Goal: Task Accomplishment & Management: Use online tool/utility

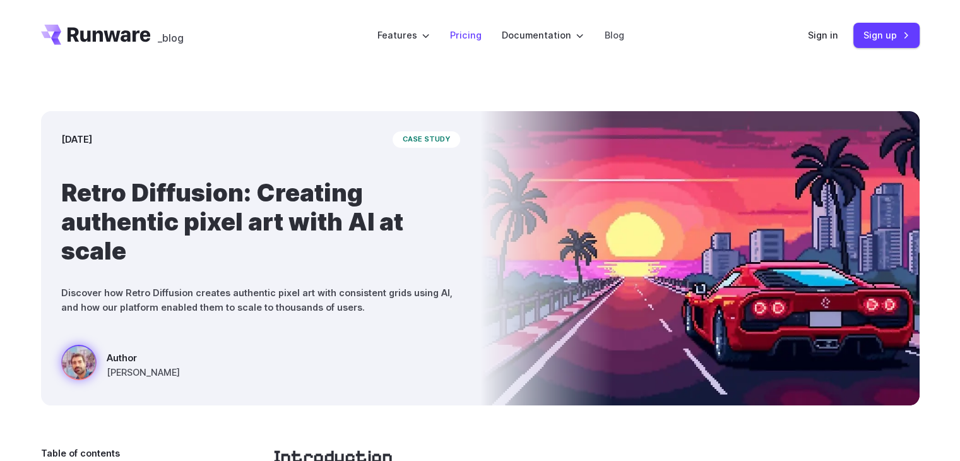
click at [466, 33] on link "Pricing" at bounding box center [466, 35] width 32 height 15
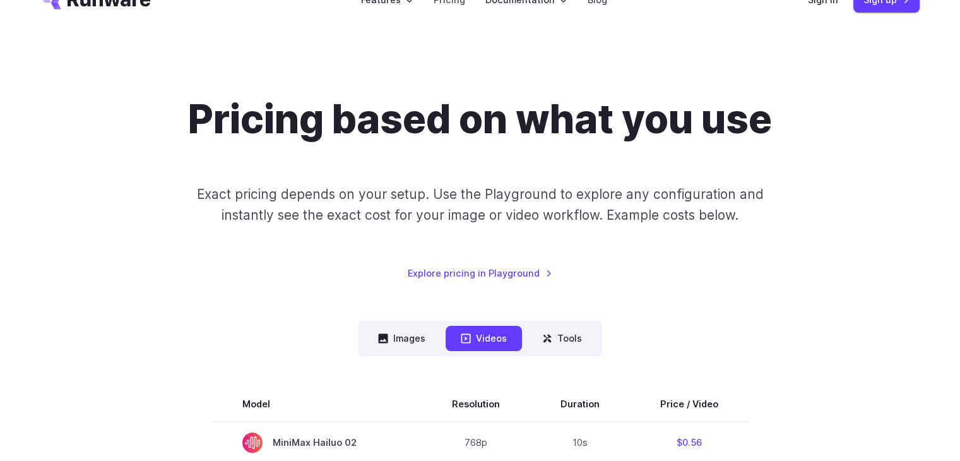
scroll to position [189, 0]
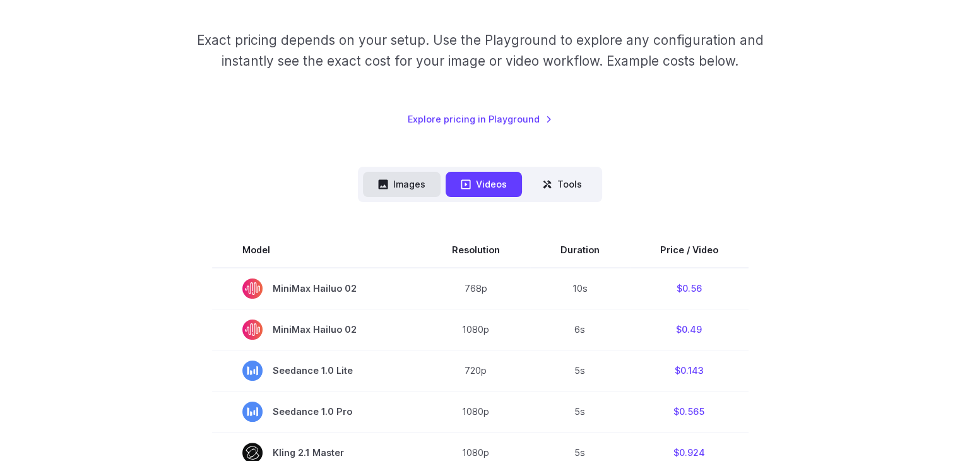
click at [419, 184] on button "Images" at bounding box center [402, 184] width 78 height 25
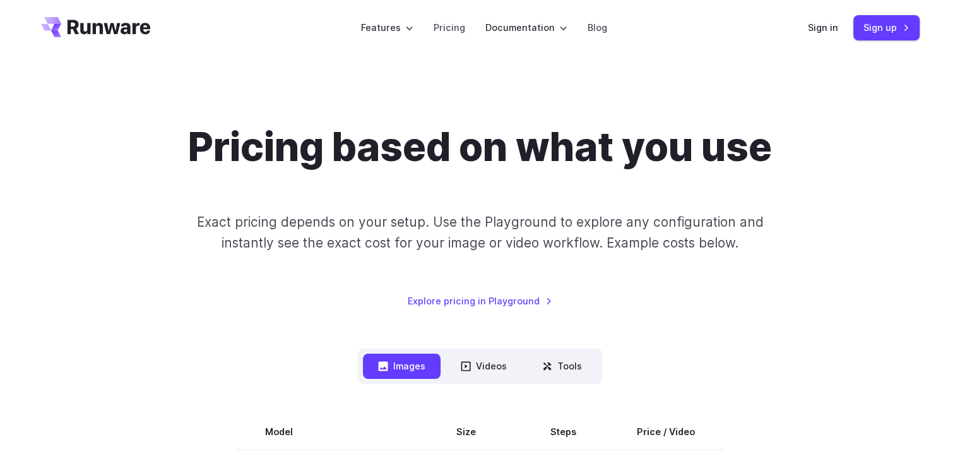
scroll to position [0, 0]
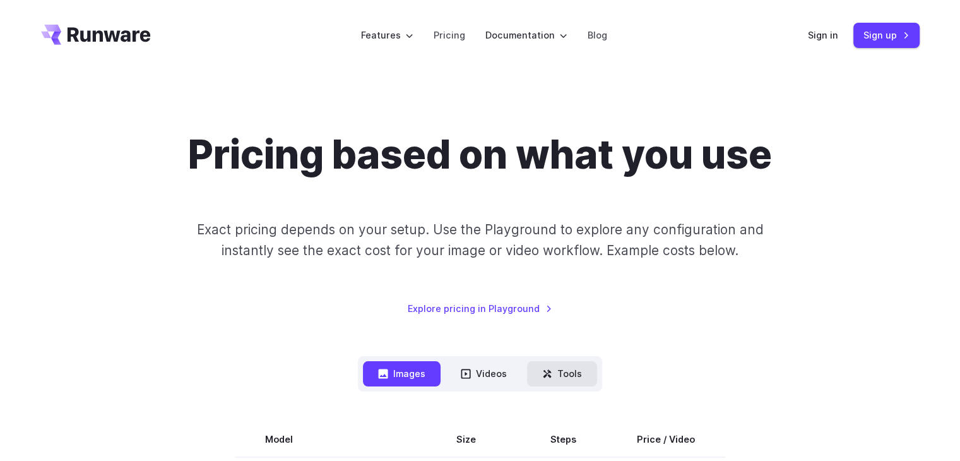
click at [555, 365] on button "Tools" at bounding box center [562, 373] width 70 height 25
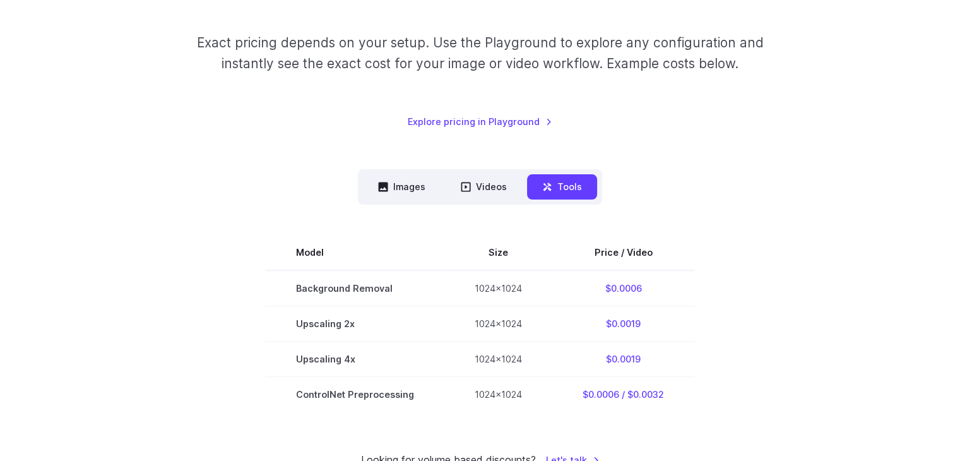
scroll to position [189, 0]
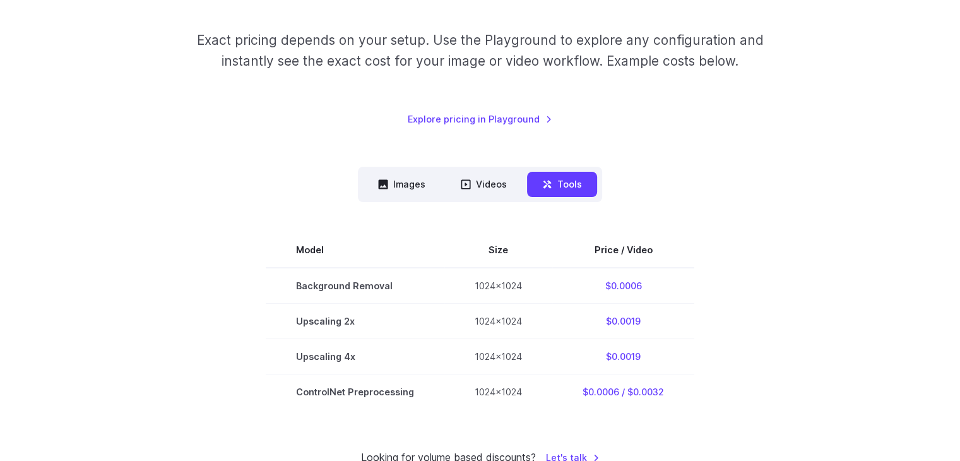
click at [373, 167] on nav "Images Videos Tools ****** ****** *****" at bounding box center [480, 184] width 244 height 35
drag, startPoint x: 385, startPoint y: 180, endPoint x: 395, endPoint y: 180, distance: 10.1
click at [384, 180] on icon at bounding box center [383, 184] width 9 height 9
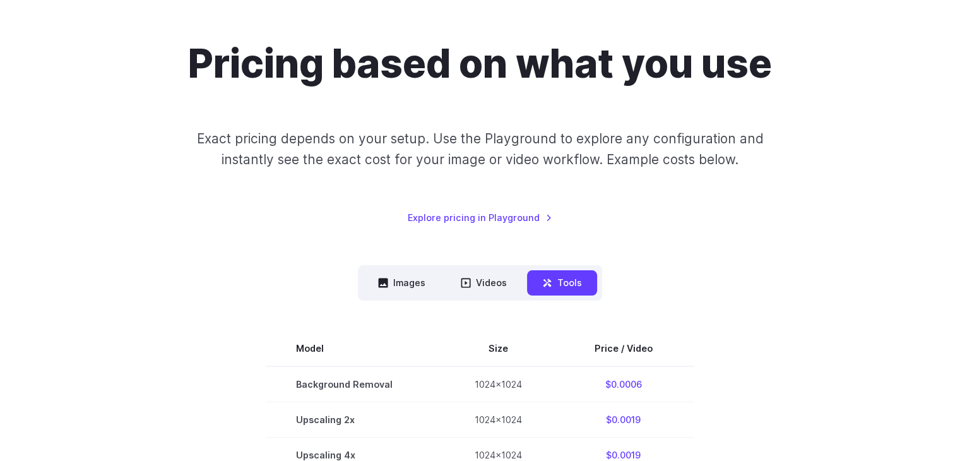
scroll to position [0, 0]
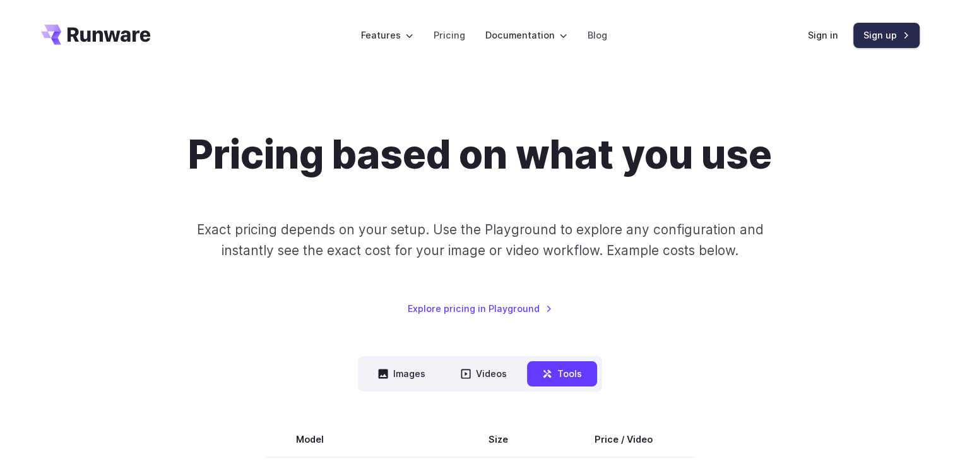
click at [869, 33] on link "Sign up" at bounding box center [886, 35] width 66 height 25
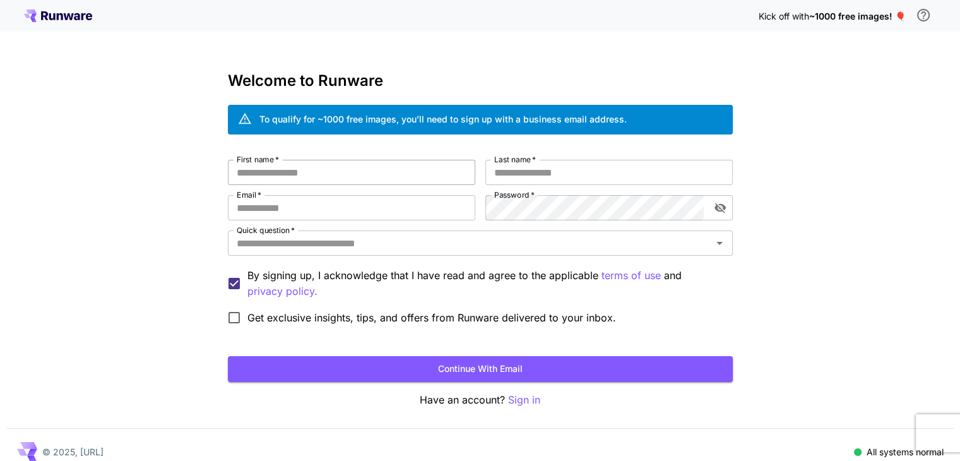
click at [312, 173] on input "First name   *" at bounding box center [351, 172] width 247 height 25
type input "*******"
type input "****"
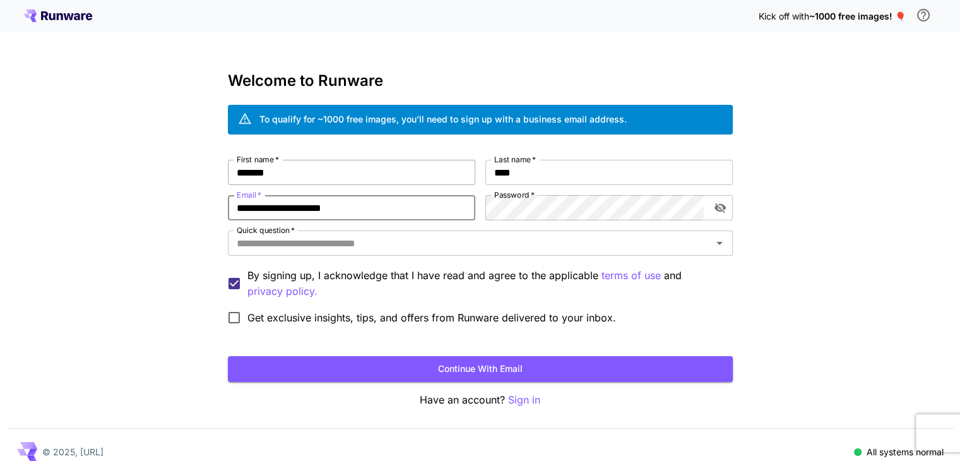
type input "**********"
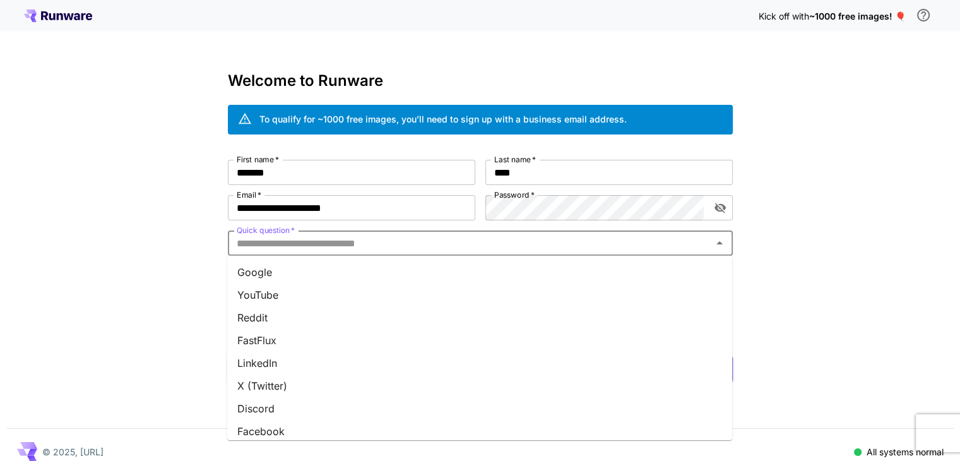
click at [471, 250] on input "Quick question   *" at bounding box center [470, 243] width 476 height 18
click at [374, 315] on li "Reddit" at bounding box center [479, 317] width 505 height 23
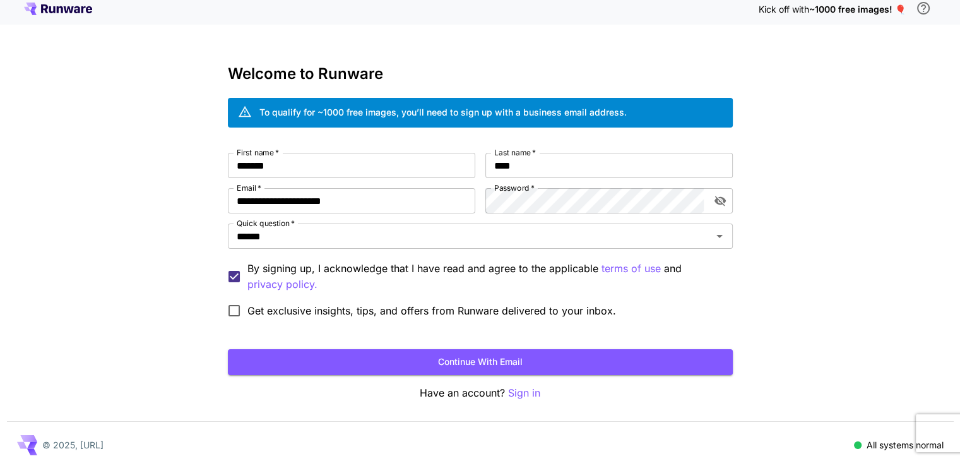
scroll to position [14, 0]
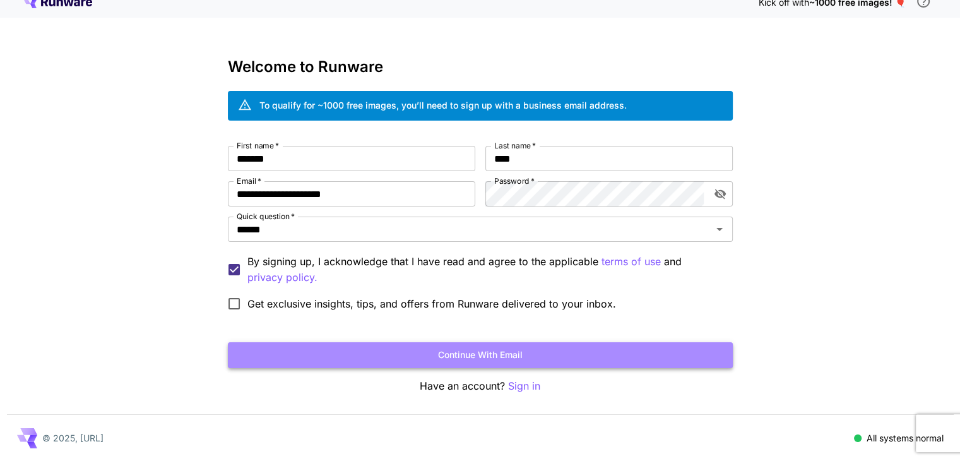
click at [447, 351] on button "Continue with email" at bounding box center [480, 355] width 505 height 26
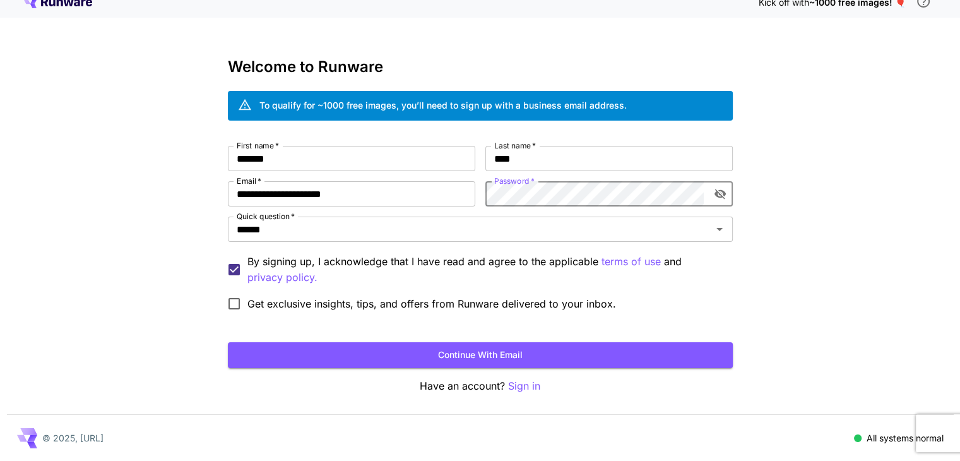
click button "Continue with email" at bounding box center [480, 355] width 505 height 26
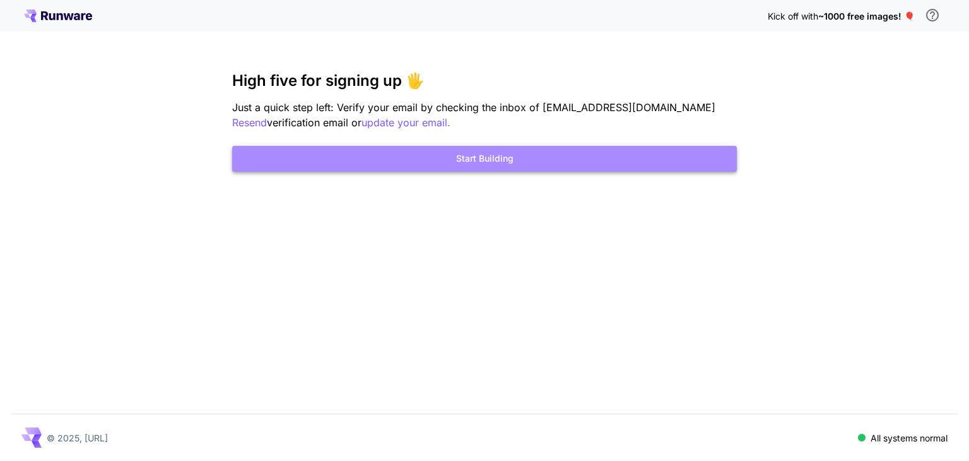
click at [495, 167] on button "Start Building" at bounding box center [484, 159] width 505 height 26
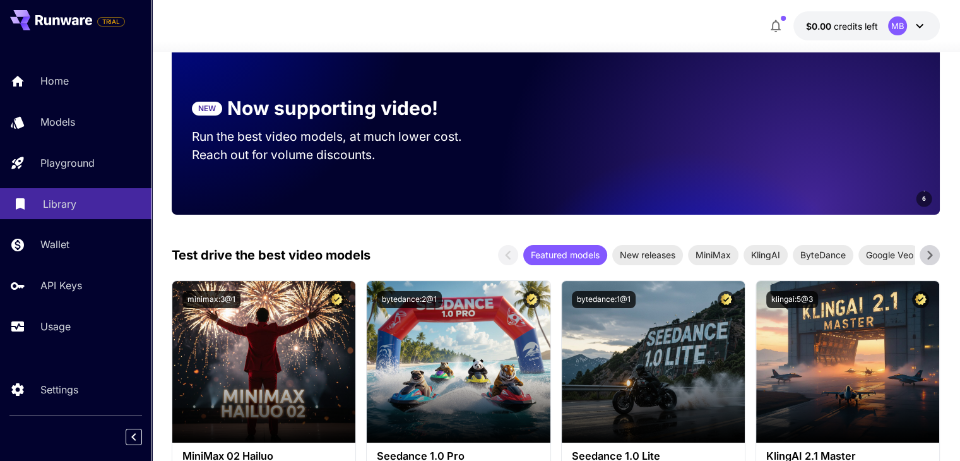
scroll to position [252, 0]
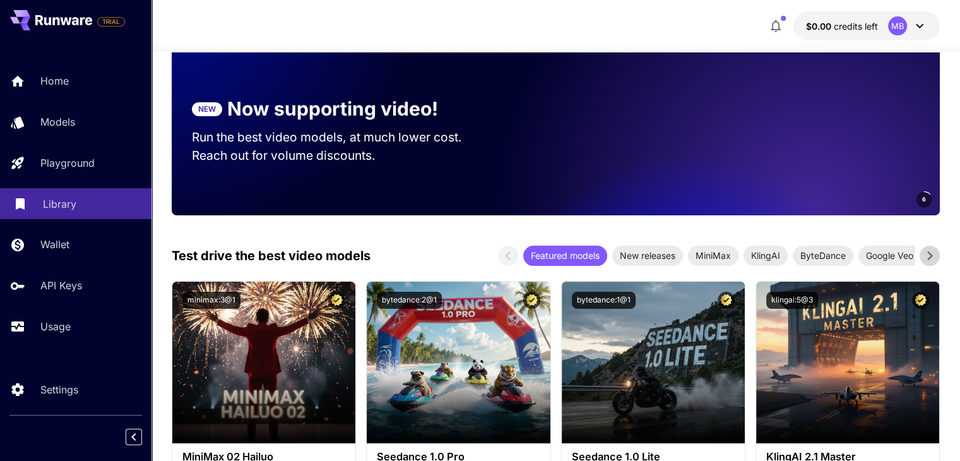
click at [68, 203] on p "Library" at bounding box center [59, 203] width 33 height 15
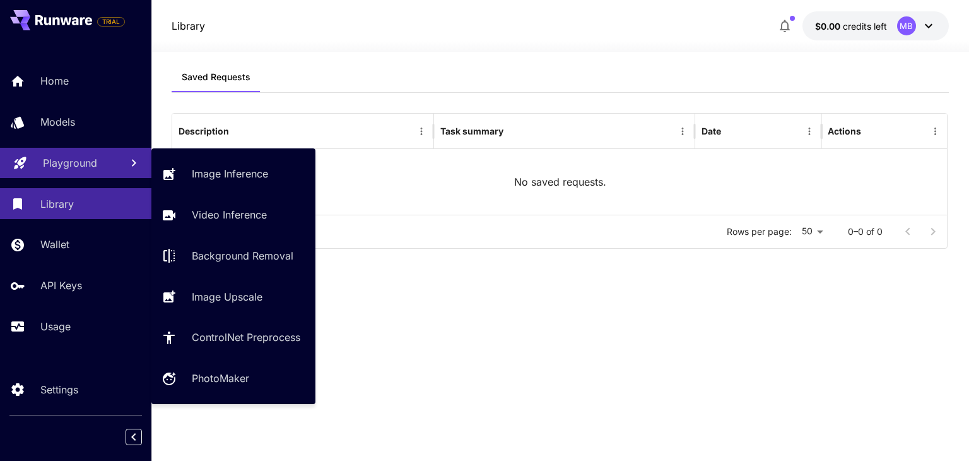
click at [53, 167] on p "Playground" at bounding box center [70, 162] width 54 height 15
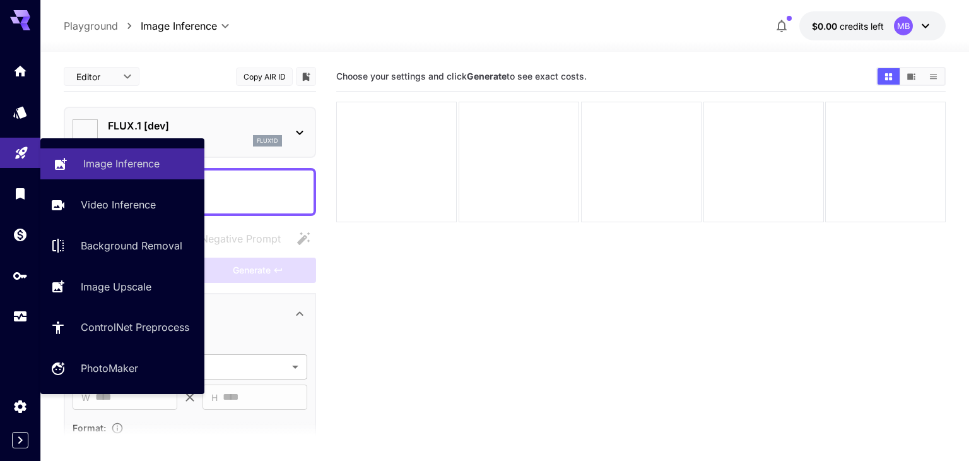
type input "**********"
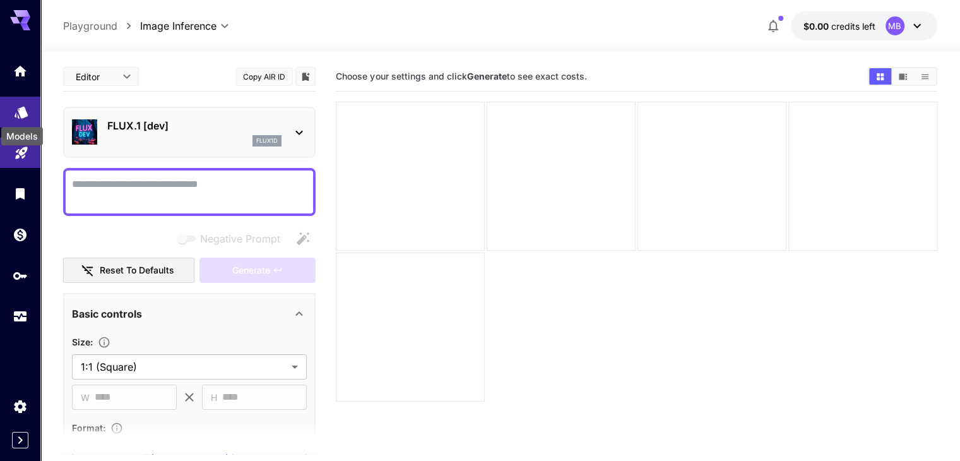
click at [14, 112] on icon "Models" at bounding box center [21, 112] width 15 height 15
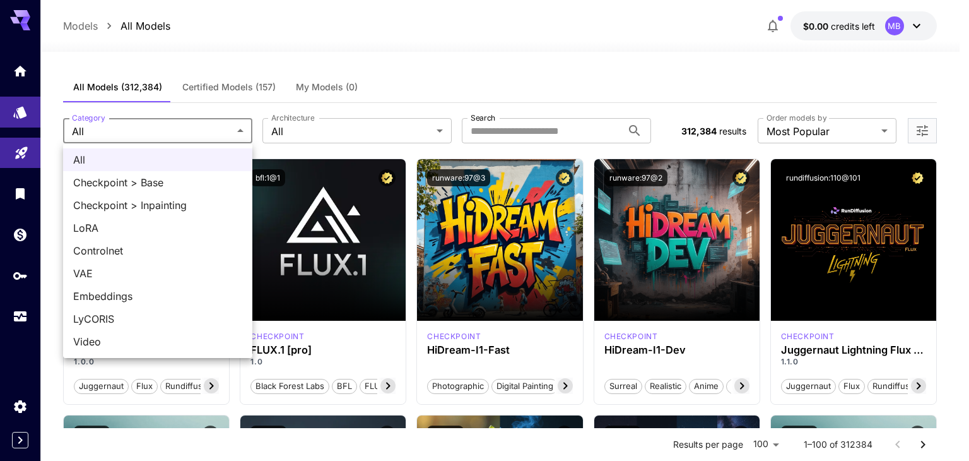
click at [250, 114] on div at bounding box center [484, 230] width 969 height 461
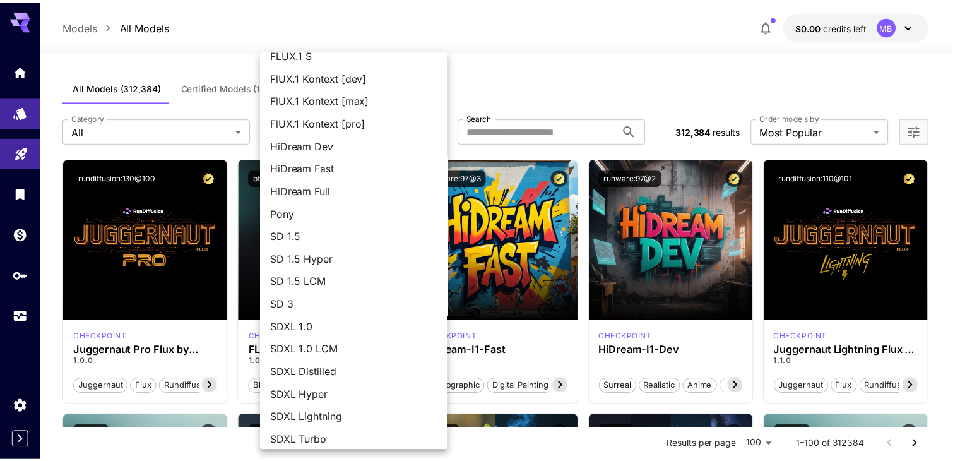
scroll to position [64, 0]
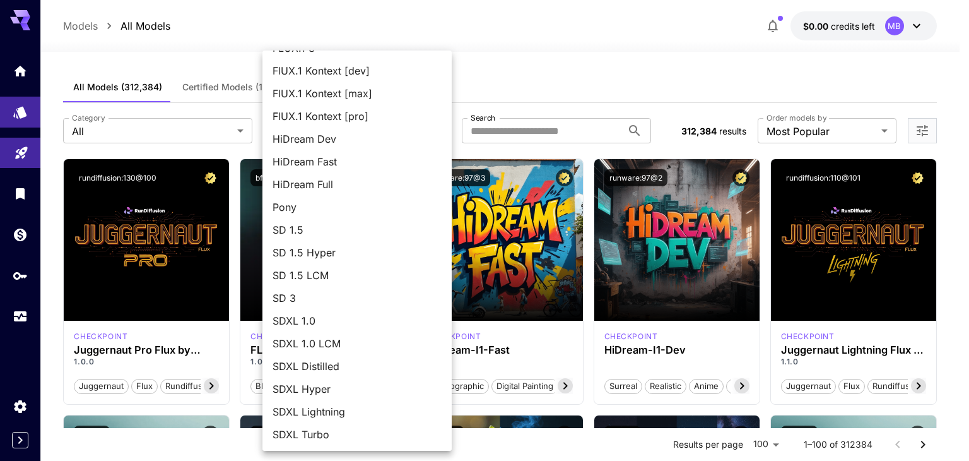
click at [524, 76] on div at bounding box center [484, 230] width 969 height 461
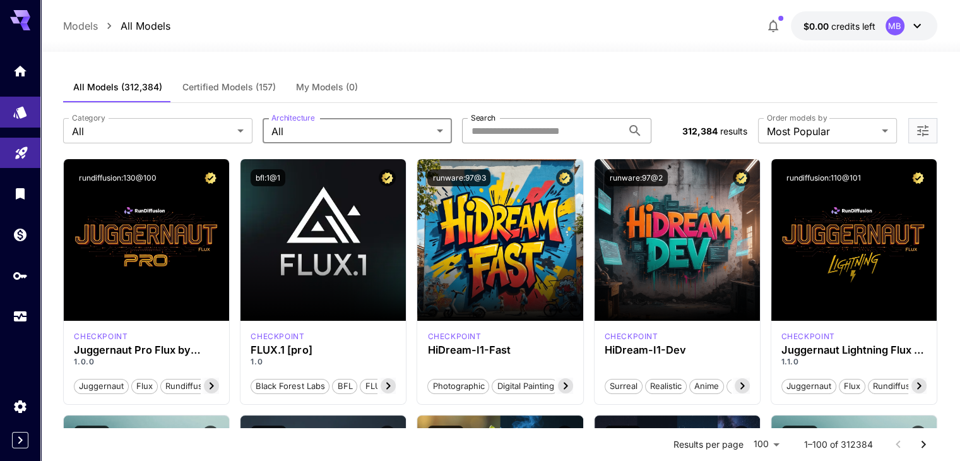
click at [543, 128] on input "Search" at bounding box center [542, 130] width 160 height 25
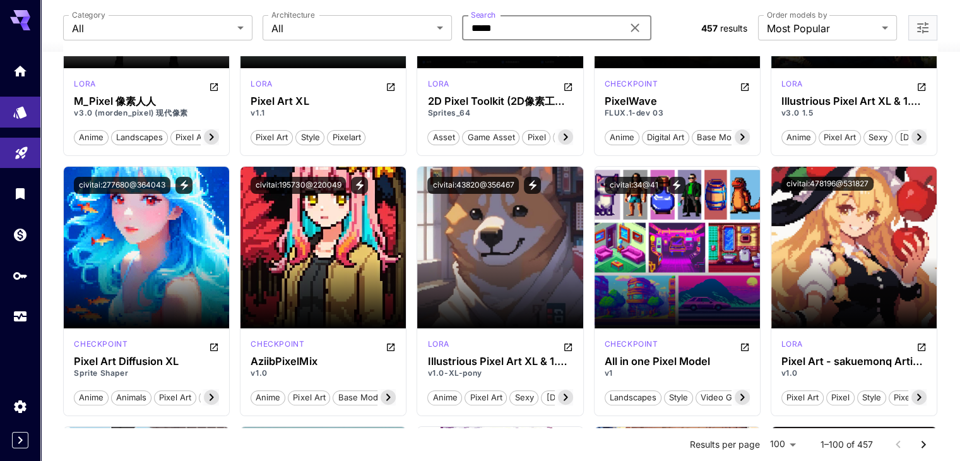
scroll to position [0, 0]
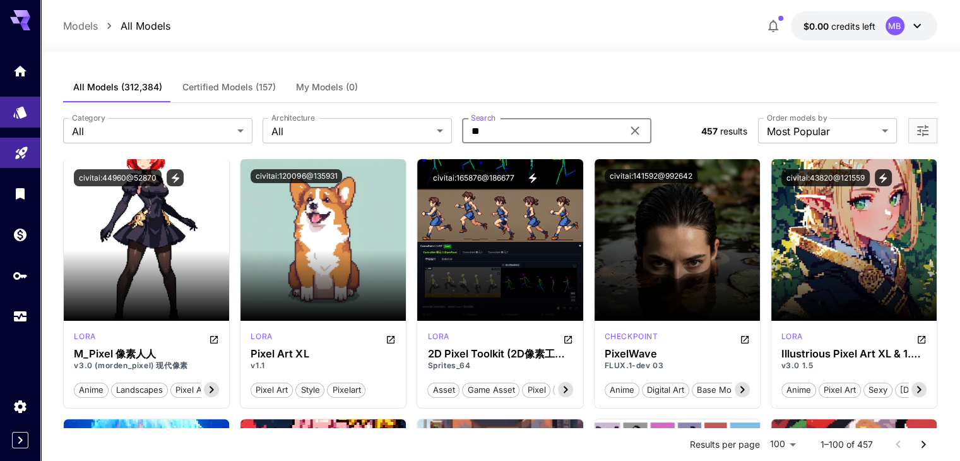
type input "*"
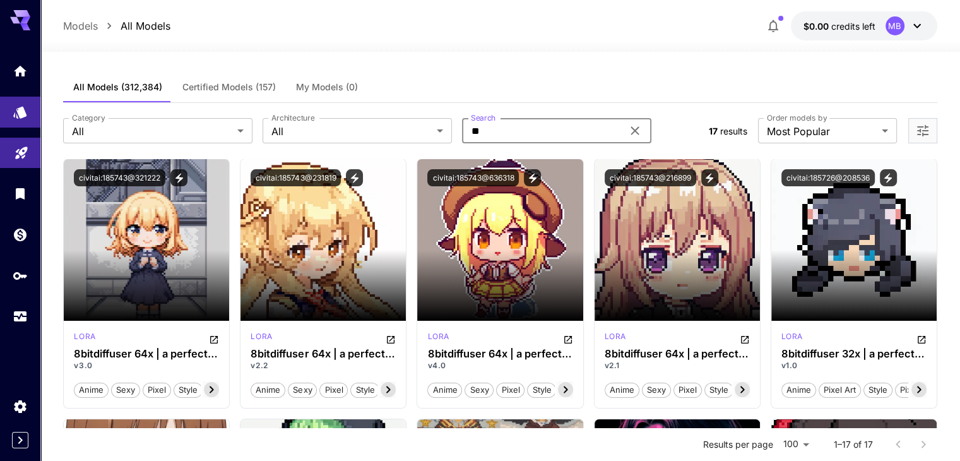
type input "*"
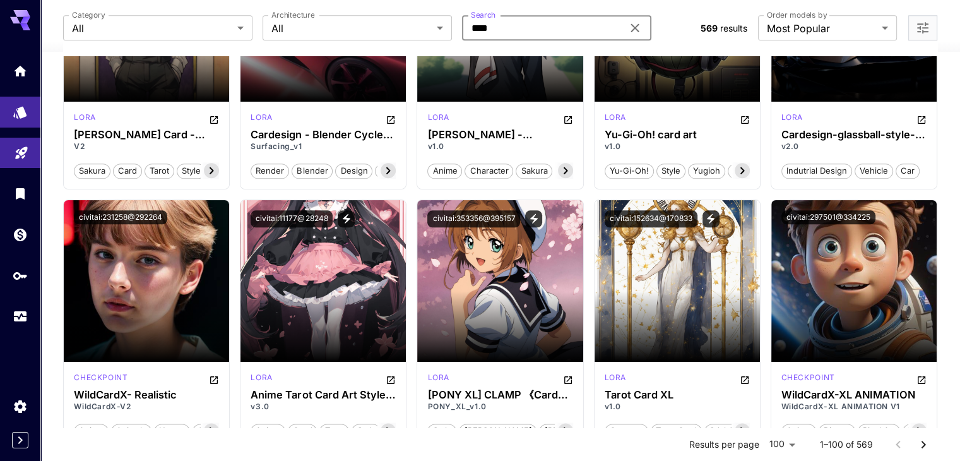
scroll to position [1577, 0]
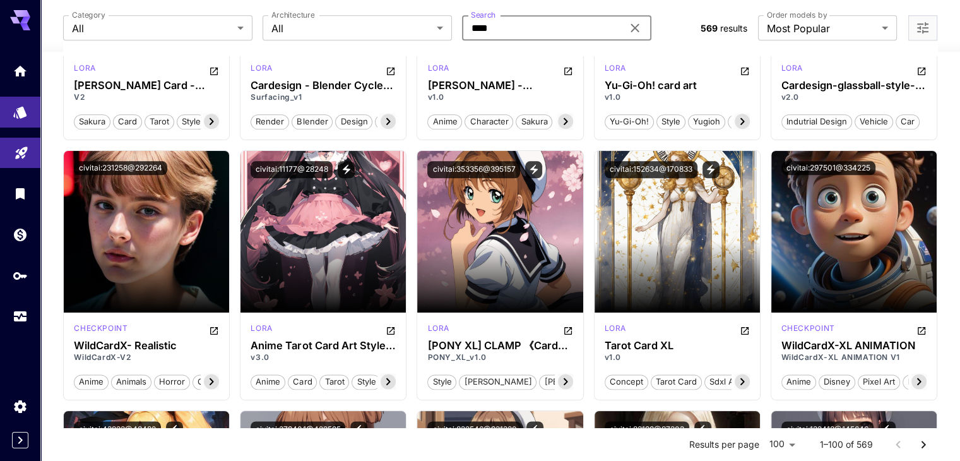
click at [501, 24] on input "****" at bounding box center [542, 27] width 160 height 25
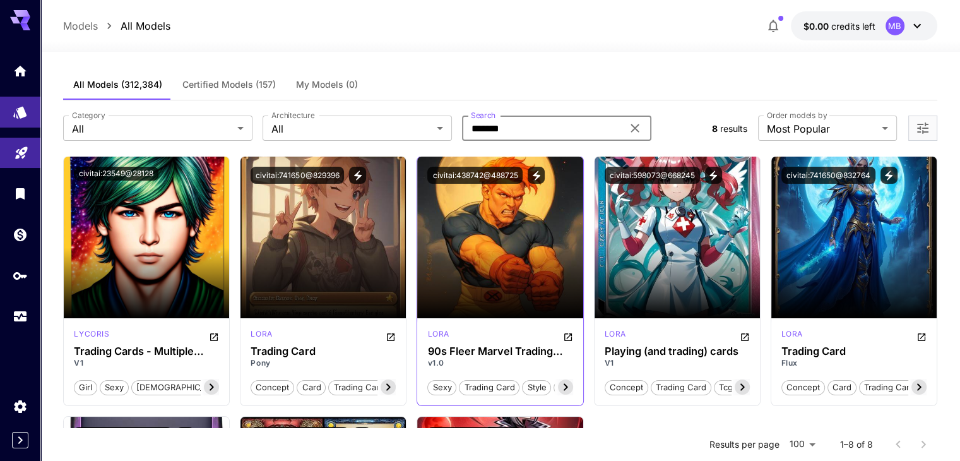
scroll to position [0, 0]
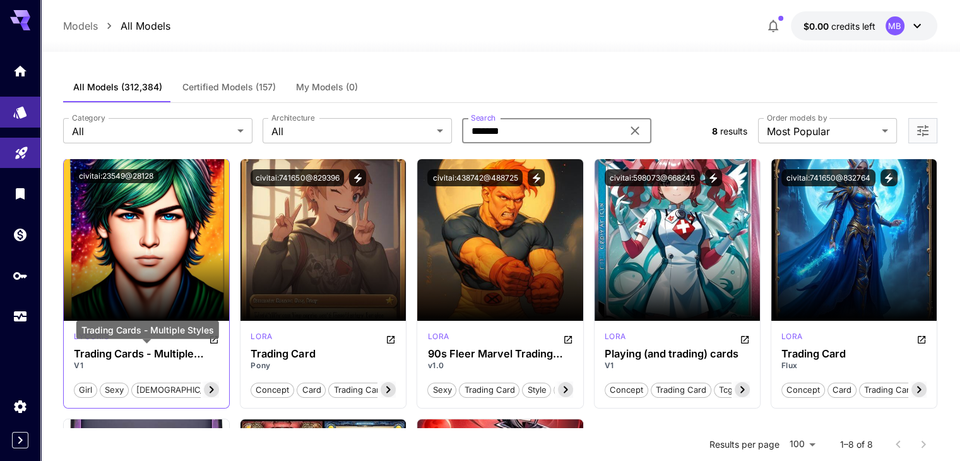
type input "*******"
click at [167, 351] on h3 "Trading Cards - Multiple Styles" at bounding box center [146, 354] width 145 height 12
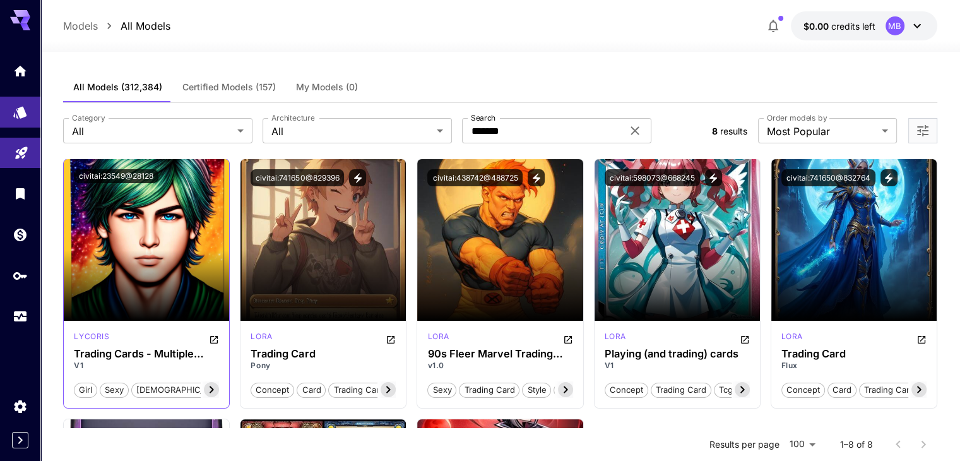
click at [212, 391] on icon at bounding box center [211, 389] width 4 height 7
click at [167, 297] on section at bounding box center [146, 285] width 165 height 71
click at [143, 223] on img at bounding box center [146, 240] width 165 height 162
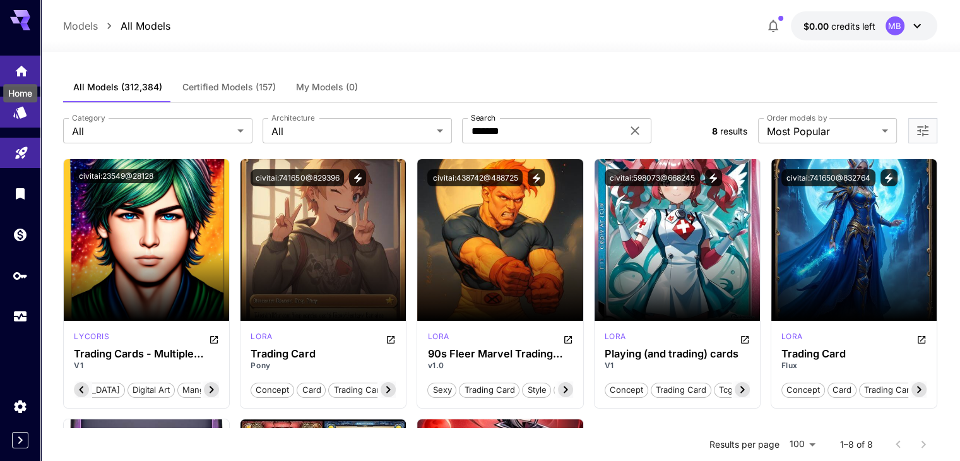
click at [21, 72] on icon "Home" at bounding box center [21, 68] width 15 height 15
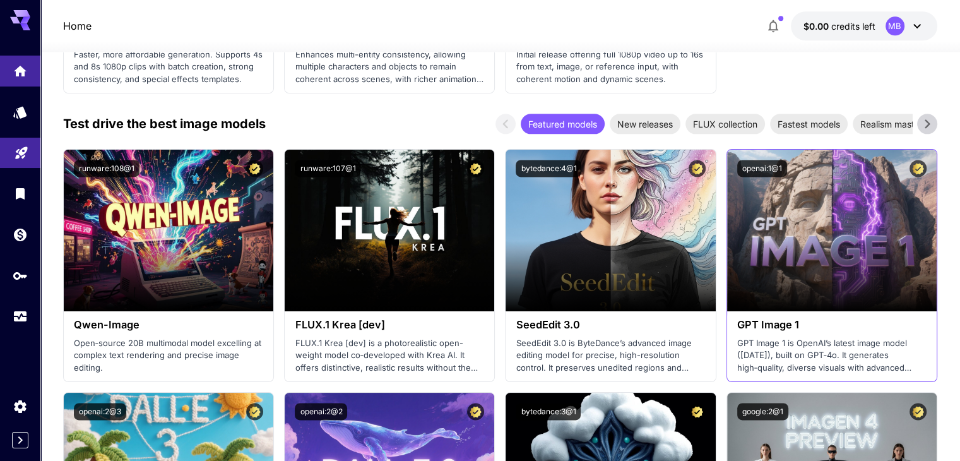
scroll to position [1640, 0]
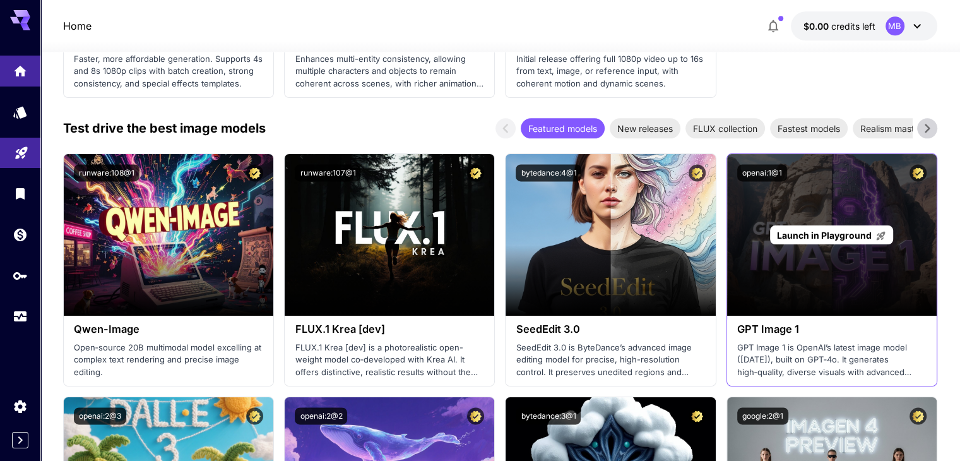
click at [830, 233] on span "Launch in Playground" at bounding box center [824, 235] width 95 height 11
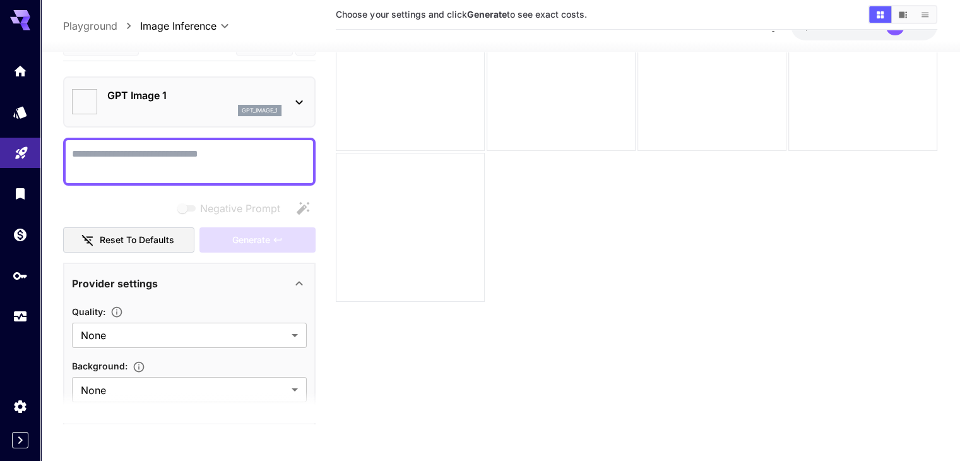
scroll to position [100, 0]
click at [216, 147] on textarea "Negative Prompt" at bounding box center [189, 161] width 235 height 30
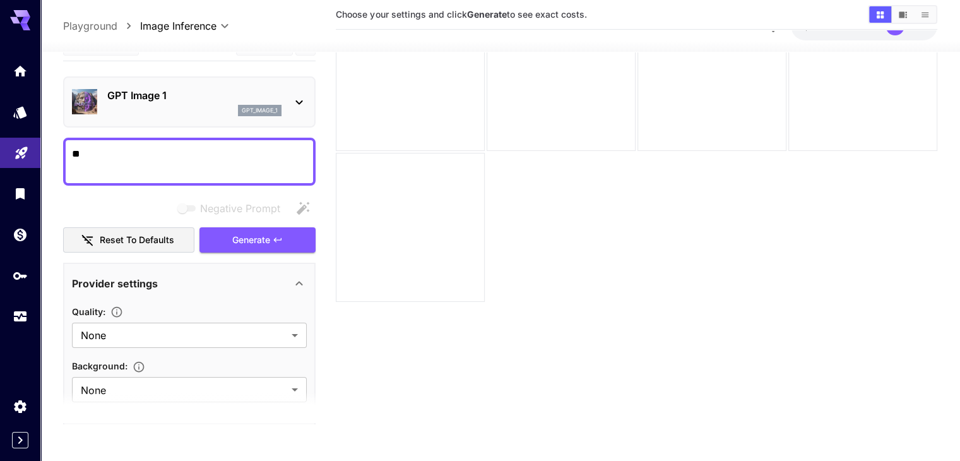
type textarea "*"
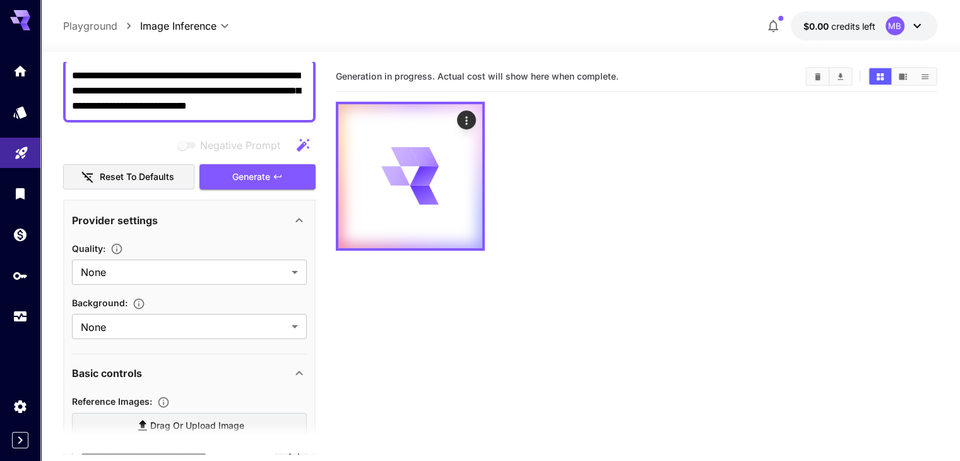
scroll to position [0, 0]
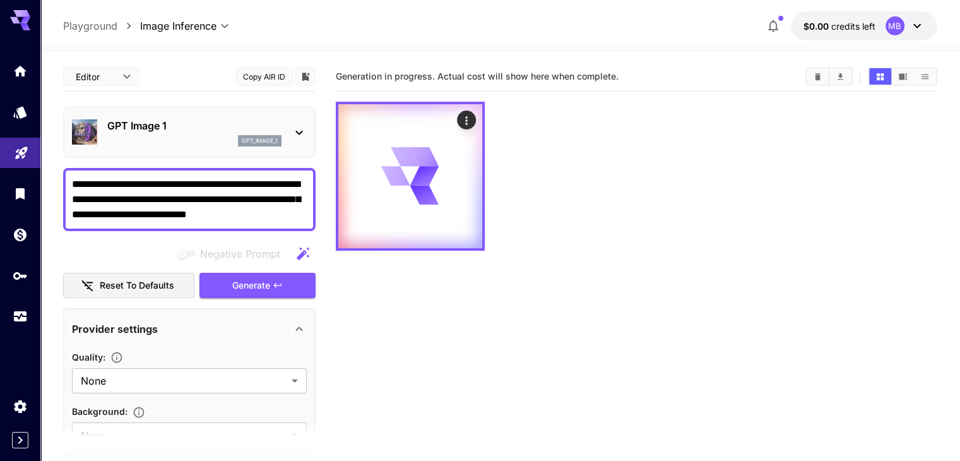
type textarea "**********"
click at [298, 130] on icon at bounding box center [298, 132] width 15 height 15
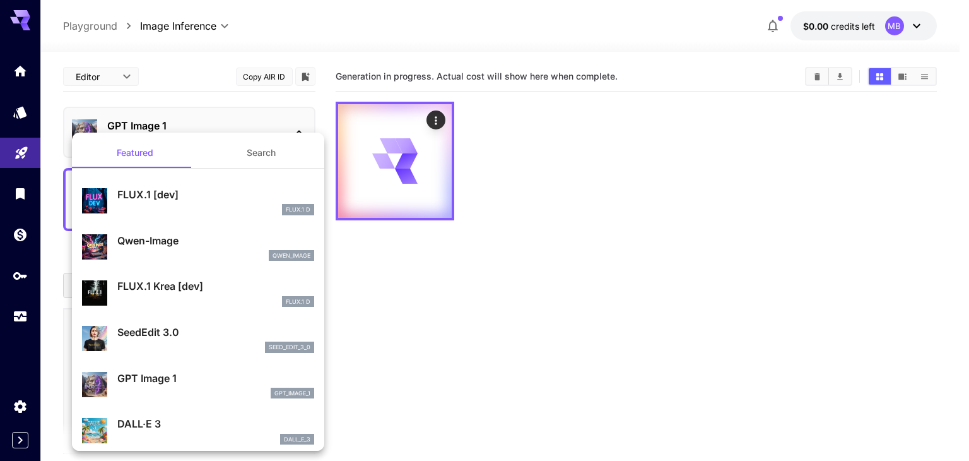
click at [313, 120] on div at bounding box center [484, 230] width 969 height 461
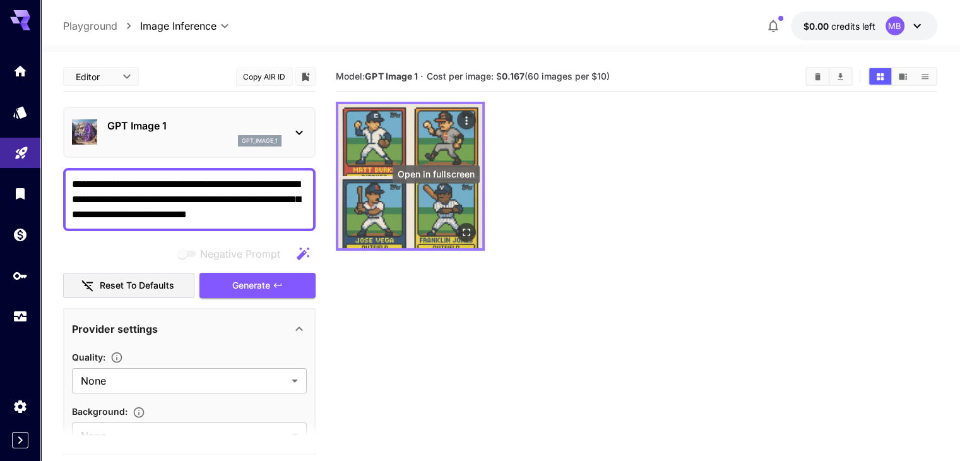
click at [460, 226] on icon "Open in fullscreen" at bounding box center [466, 232] width 13 height 13
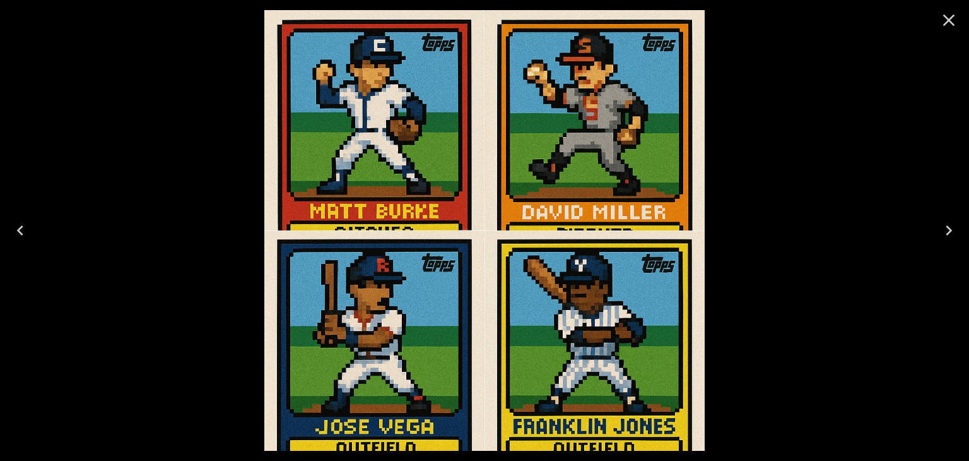
click at [944, 234] on icon "Next" at bounding box center [949, 230] width 20 height 20
click at [954, 11] on icon "Close" at bounding box center [949, 20] width 20 height 20
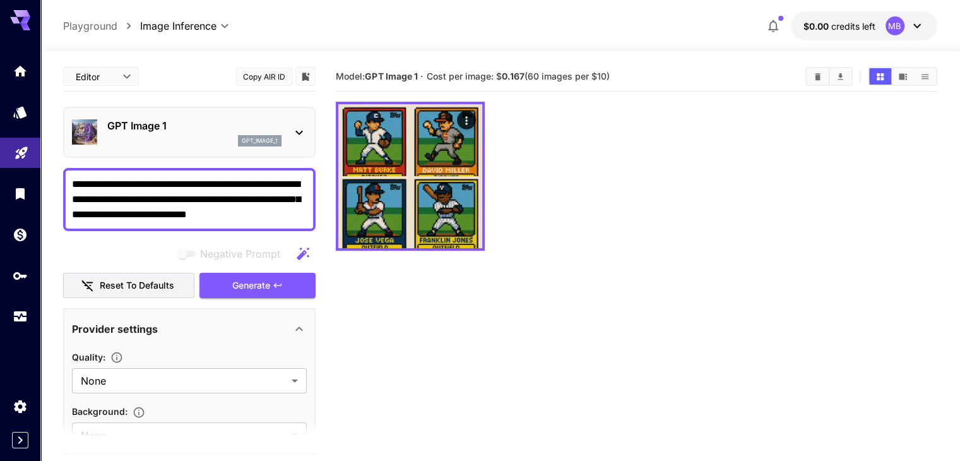
drag, startPoint x: 273, startPoint y: 214, endPoint x: 66, endPoint y: 183, distance: 209.2
click at [66, 183] on div "**********" at bounding box center [189, 199] width 252 height 63
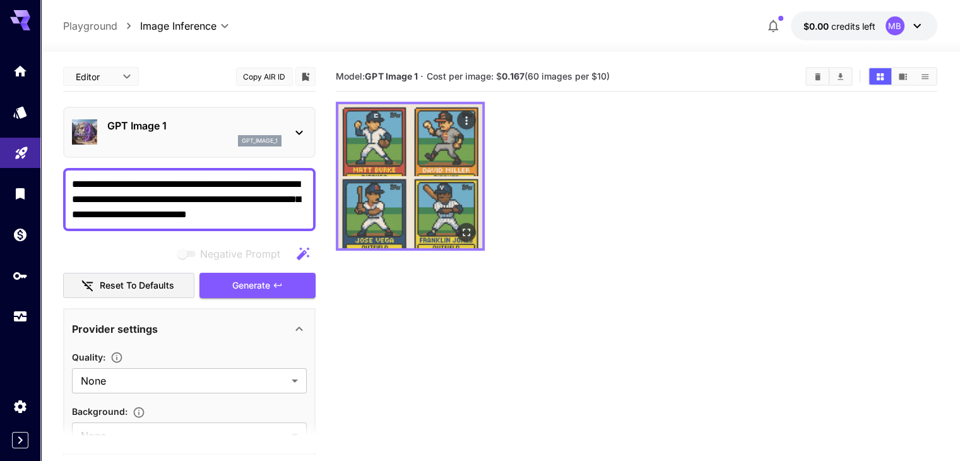
click at [420, 200] on img at bounding box center [410, 176] width 144 height 144
click at [462, 228] on icon "Open in fullscreen" at bounding box center [466, 232] width 8 height 8
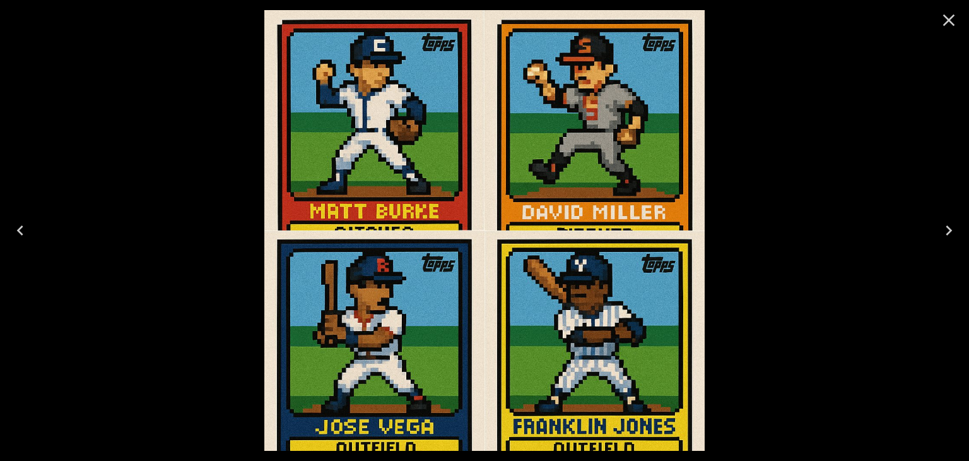
click at [802, 210] on div at bounding box center [484, 230] width 969 height 461
click at [946, 23] on icon "Close" at bounding box center [949, 21] width 12 height 12
